Goal: Task Accomplishment & Management: Complete application form

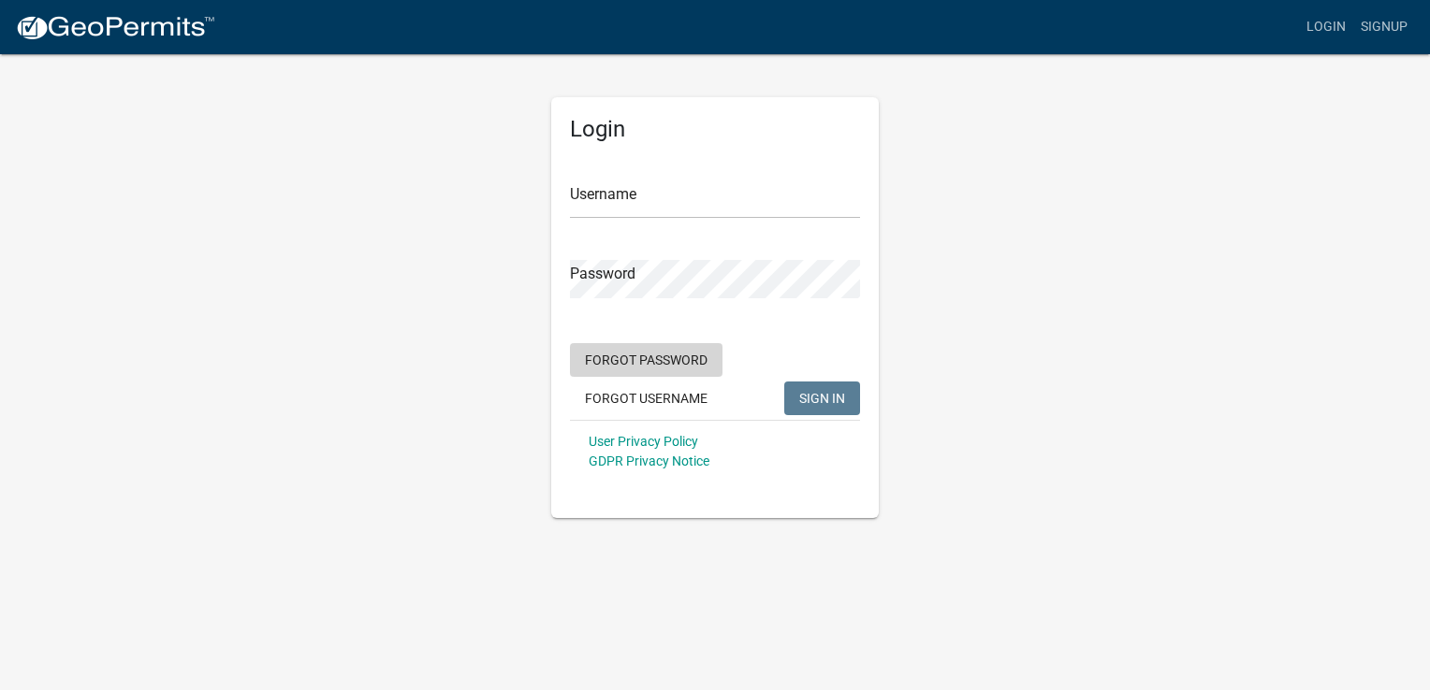
click at [671, 361] on button "Forgot Password" at bounding box center [646, 360] width 152 height 34
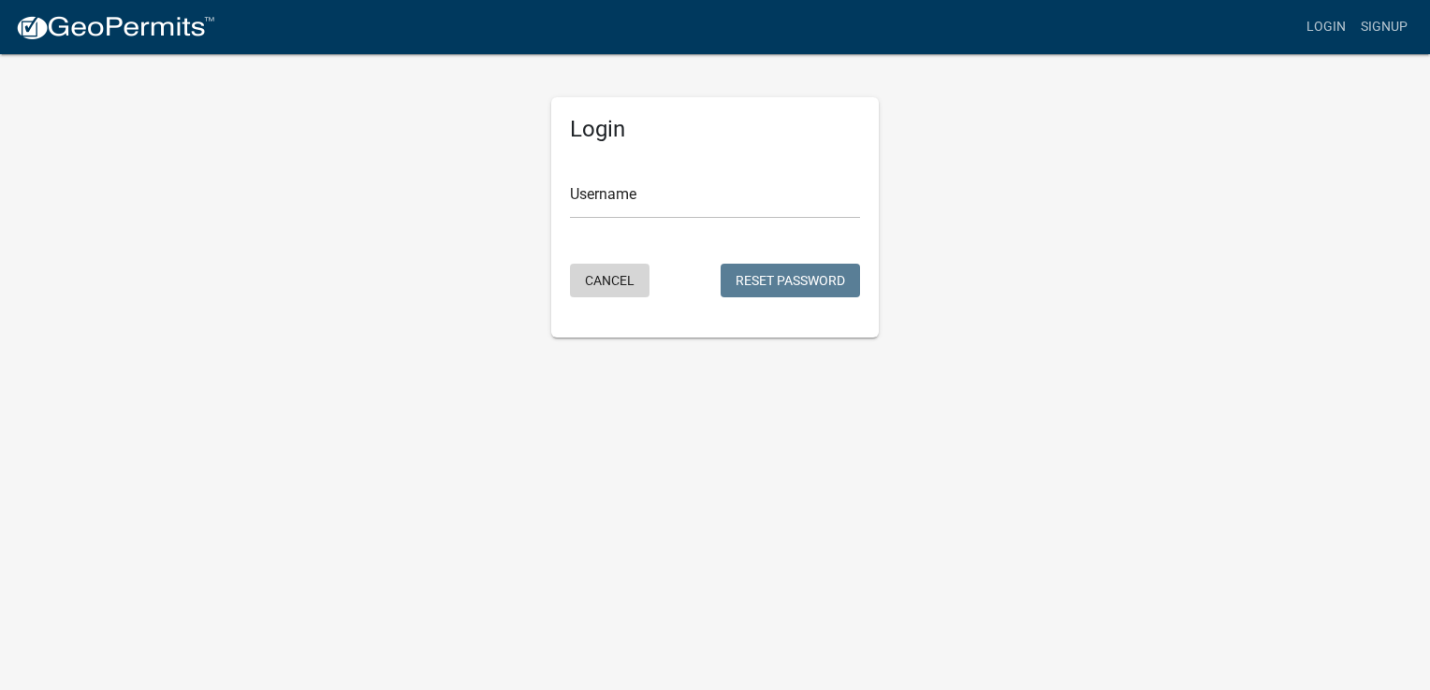
click at [617, 281] on button "Cancel" at bounding box center [610, 281] width 80 height 34
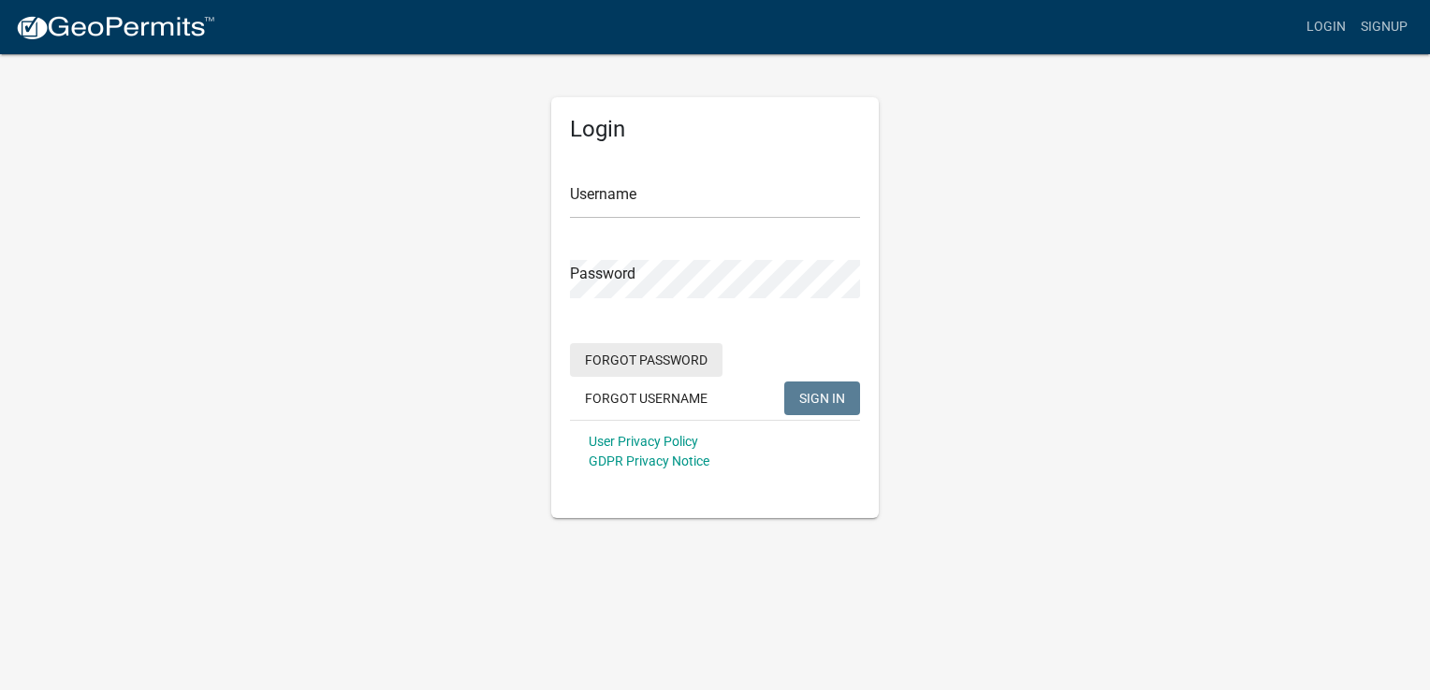
click at [669, 365] on button "Forgot Password" at bounding box center [646, 360] width 152 height 34
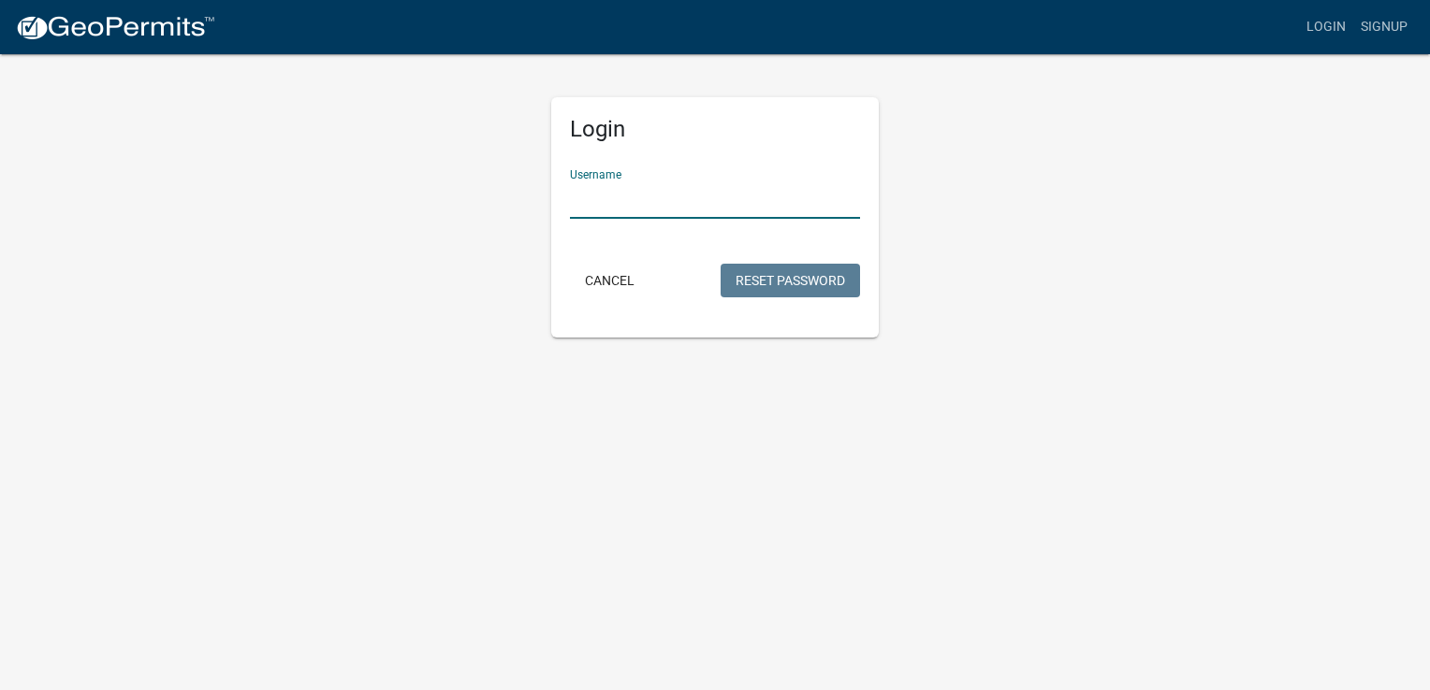
click at [605, 193] on input "Username" at bounding box center [715, 200] width 290 height 38
type input "jerry@graberpost.com"
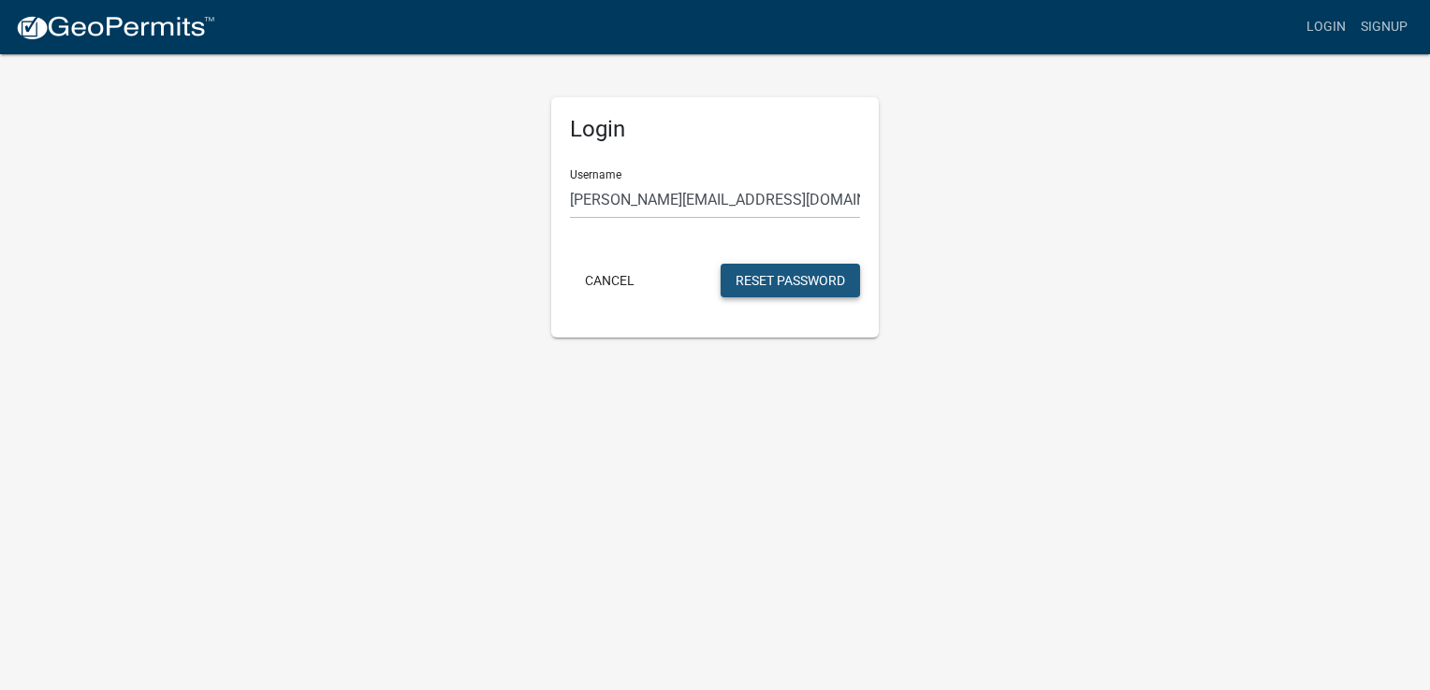
click at [761, 285] on button "Reset Password" at bounding box center [789, 281] width 139 height 34
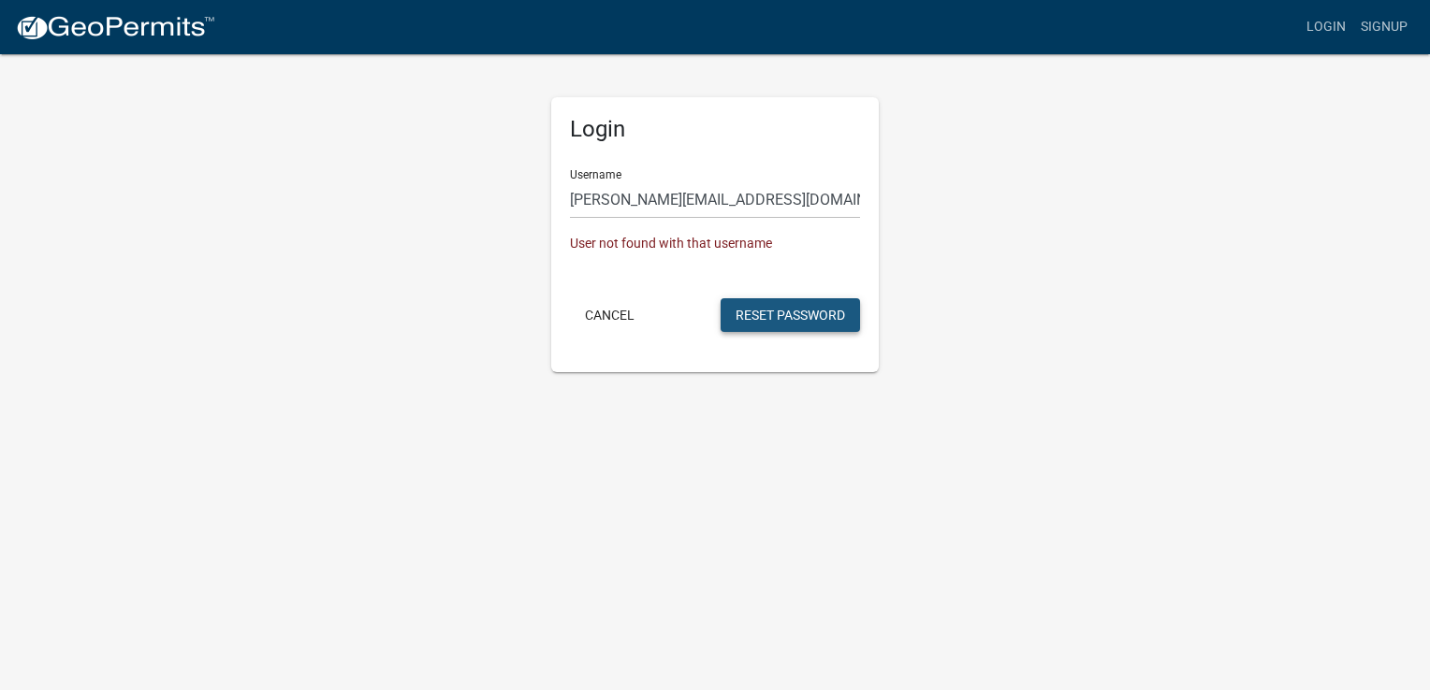
click at [737, 312] on button "Reset Password" at bounding box center [789, 315] width 139 height 34
click at [649, 245] on div "User not found with that username" at bounding box center [715, 244] width 290 height 20
click at [63, 87] on app-login-view "more_horiz Login Signup Login Username jerry@graberpost.com User not found with…" at bounding box center [715, 186] width 1430 height 372
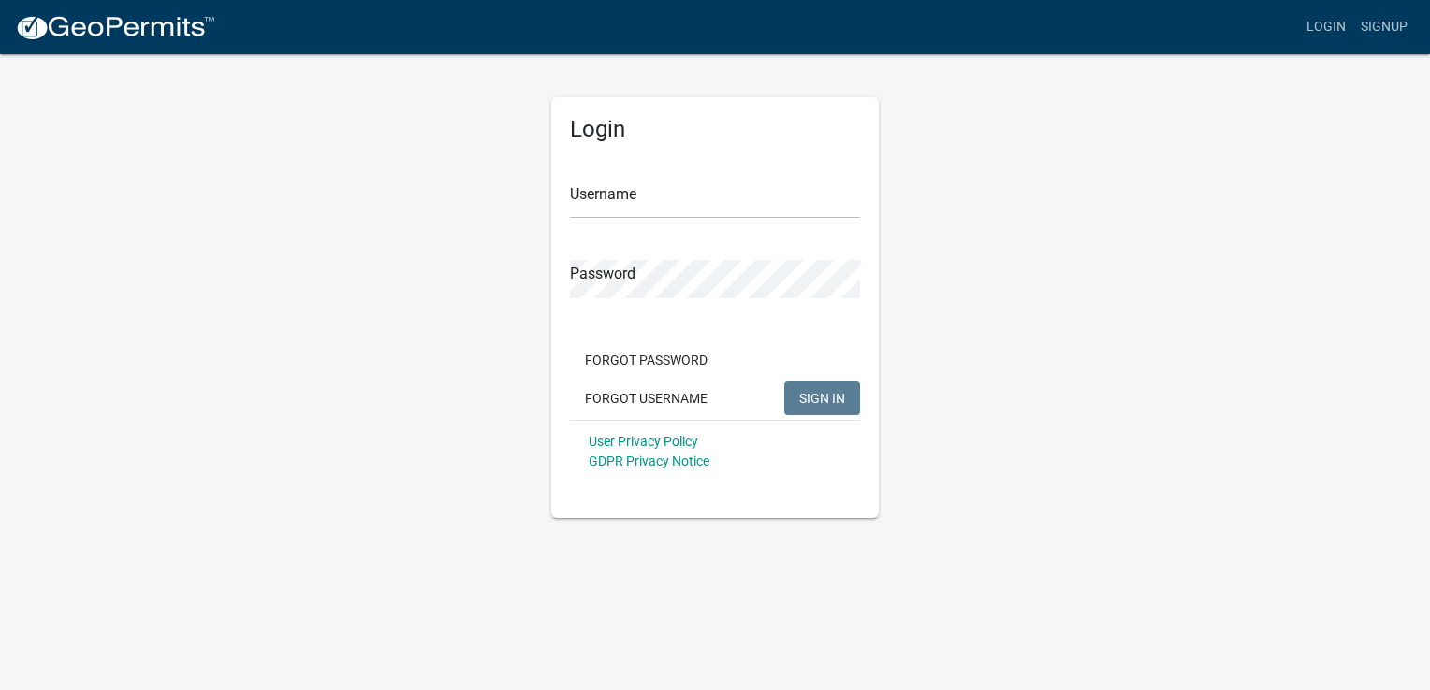
click at [618, 128] on h5 "Login" at bounding box center [715, 129] width 290 height 27
